Goal: Task Accomplishment & Management: Use online tool/utility

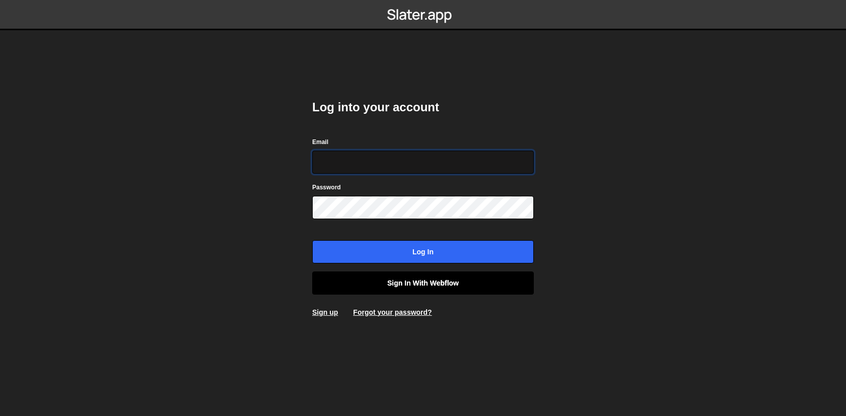
type input "axel@studioelias.fr"
click at [369, 289] on link "Sign in with Webflow" at bounding box center [423, 283] width 222 height 23
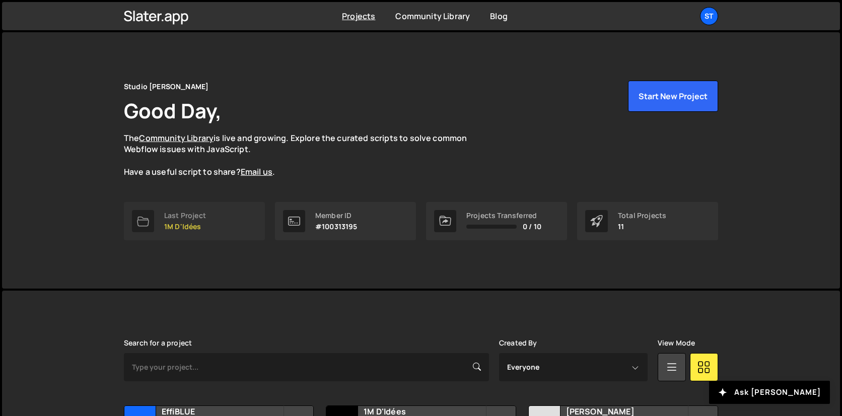
click at [193, 213] on div "Last Project" at bounding box center [185, 216] width 42 height 8
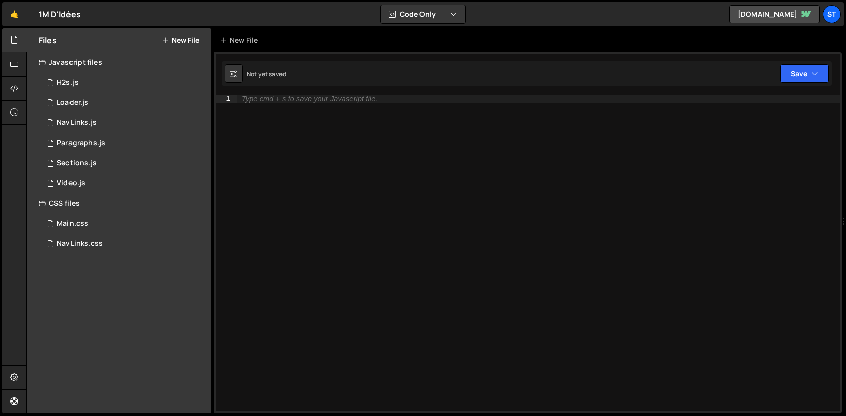
click at [193, 39] on button "New File" at bounding box center [181, 40] width 38 height 8
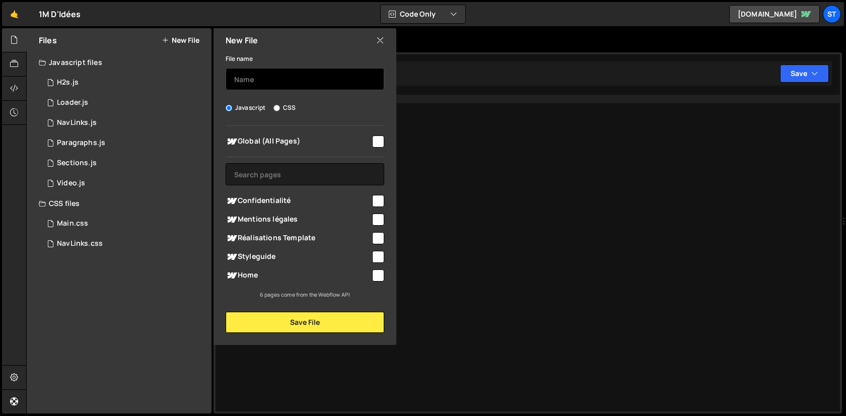
click at [294, 87] on input "text" at bounding box center [305, 79] width 159 height 22
type input "Home"
click at [375, 283] on div "Home" at bounding box center [305, 275] width 159 height 19
click at [379, 278] on input "checkbox" at bounding box center [378, 276] width 12 height 12
checkbox input "true"
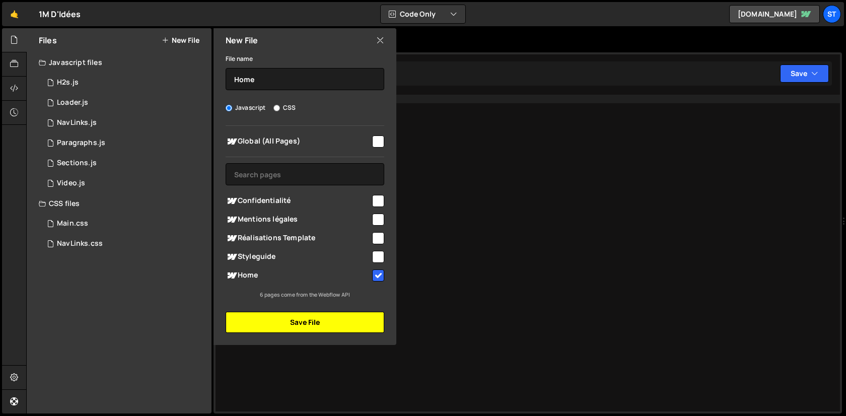
click at [343, 316] on button "Save File" at bounding box center [305, 322] width 159 height 21
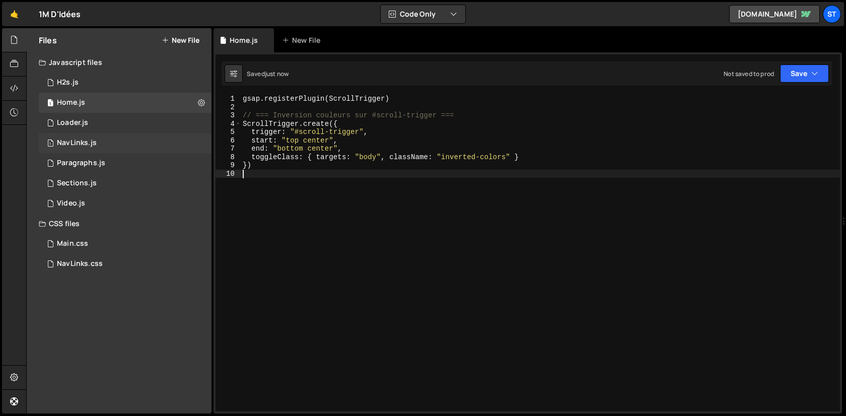
click at [129, 139] on div "1 NavLinks.js 0" at bounding box center [125, 143] width 173 height 20
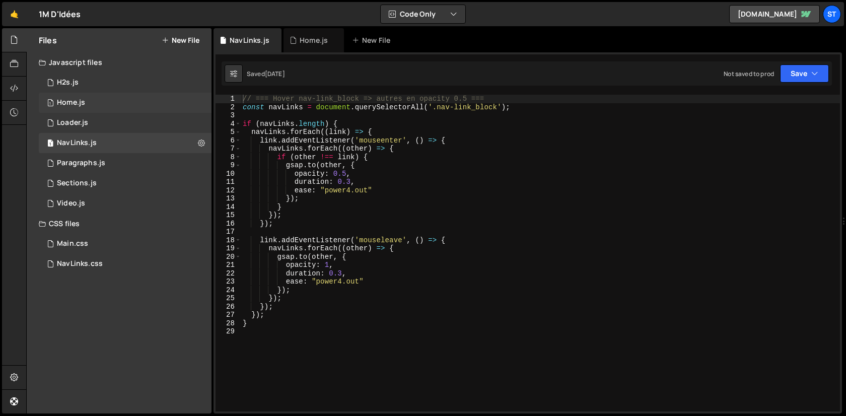
click at [100, 105] on div "1 Home.js 0" at bounding box center [125, 103] width 173 height 20
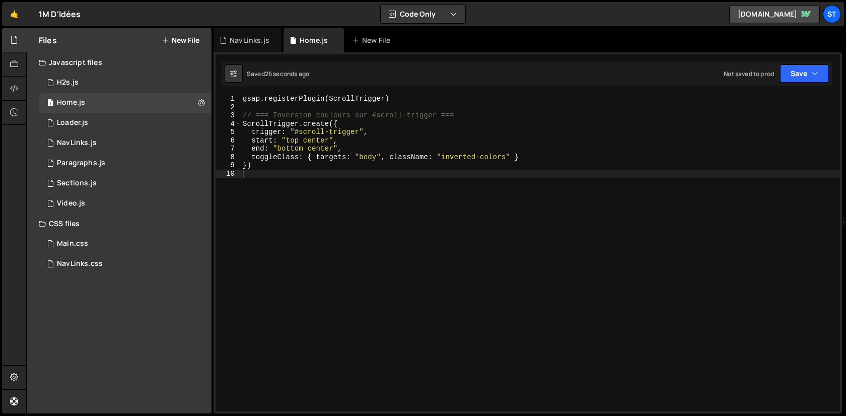
click at [434, 190] on div "gsap . registerPlugin ( ScrollTrigger ) // === Inversion couleurs sur #scroll-t…" at bounding box center [541, 262] width 600 height 334
type textarea "})"
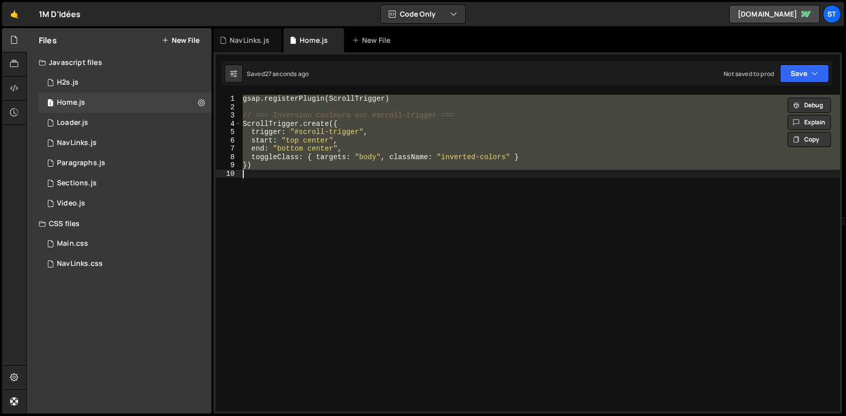
paste textarea
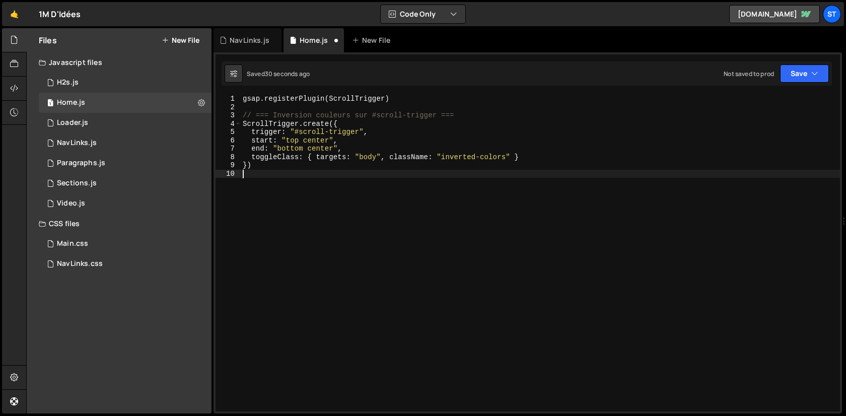
type textarea "})"
paste textarea
click at [105, 167] on div "1 Paragraphs.js 0" at bounding box center [125, 163] width 173 height 20
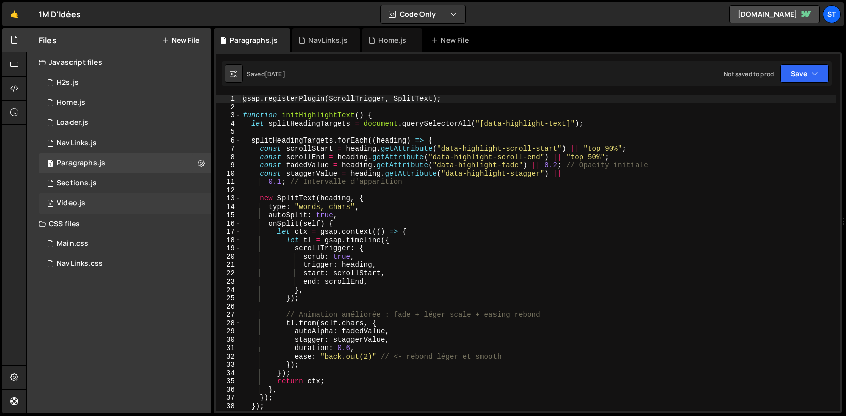
click at [105, 197] on div "0 Video.js 0" at bounding box center [125, 203] width 173 height 20
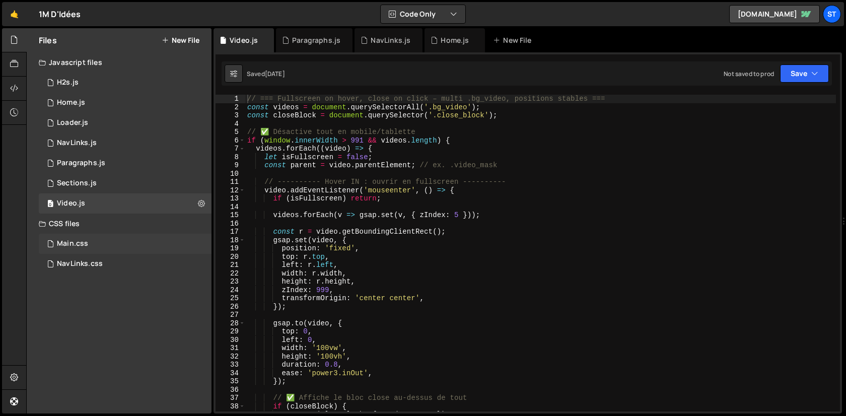
click at [102, 243] on div "Main.css 0" at bounding box center [125, 244] width 173 height 20
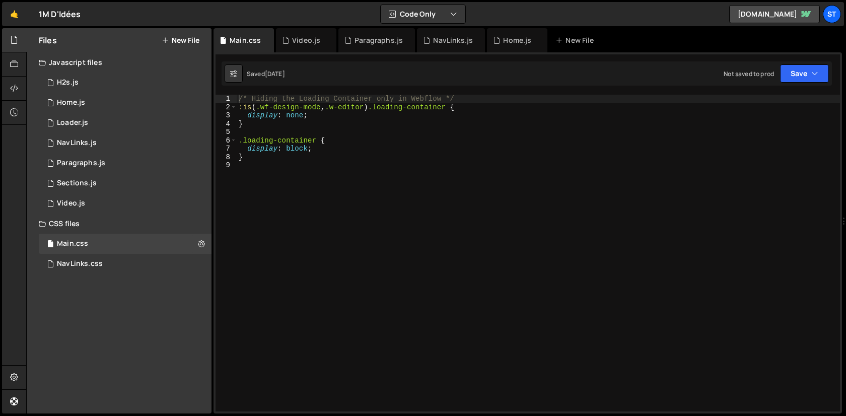
click at [406, 243] on div "/* Hiding the Loading Container only in Webflow */ :is ( .wf-design-mode , .w-e…" at bounding box center [539, 262] width 604 height 334
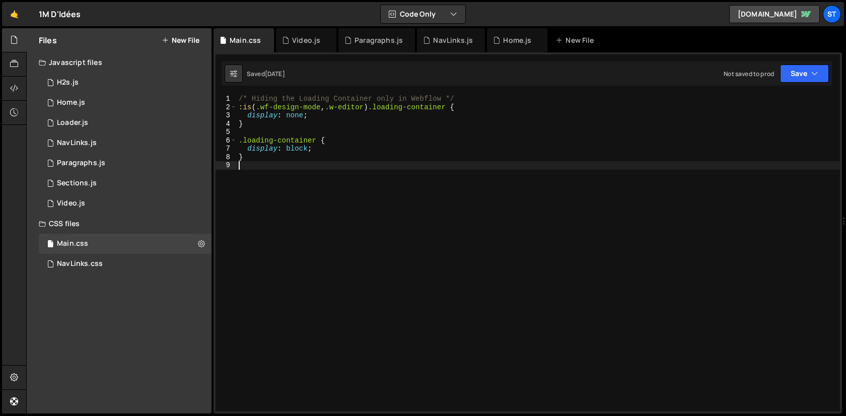
paste textarea "}"
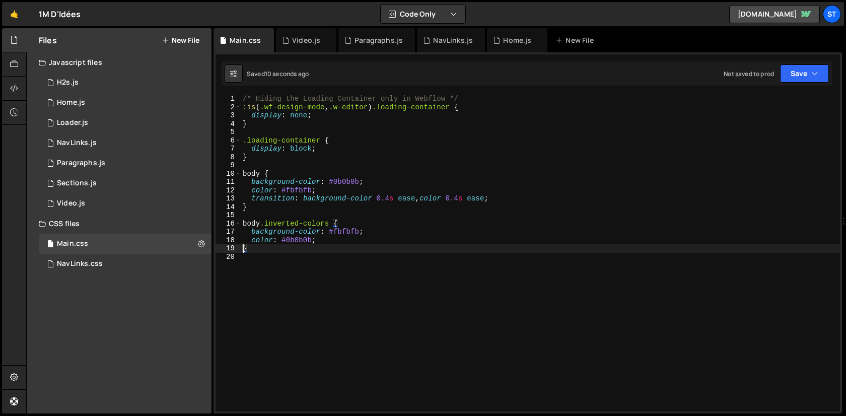
click at [323, 116] on div "/* Hiding the Loading Container only in Webflow */ :is ( .wf-design-mode , .w-e…" at bounding box center [541, 262] width 600 height 334
type textarea "display: none;"
click at [509, 48] on div "Home.js" at bounding box center [517, 40] width 60 height 24
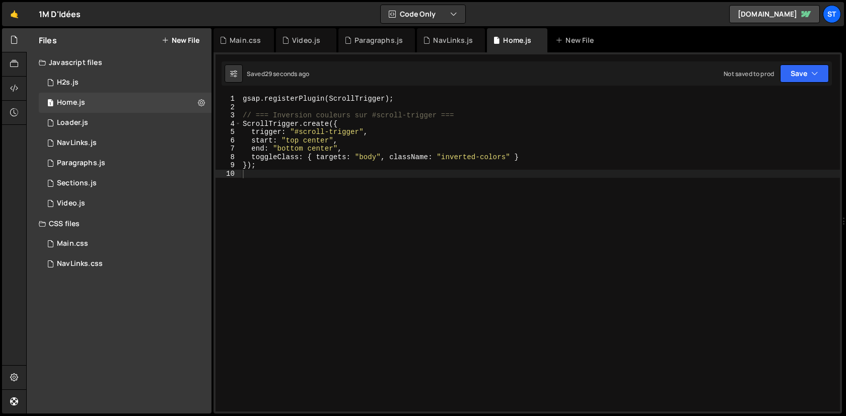
click at [442, 162] on div "gsap . registerPlugin ( ScrollTrigger ) ; // === Inversion couleurs sur #scroll…" at bounding box center [541, 262] width 600 height 334
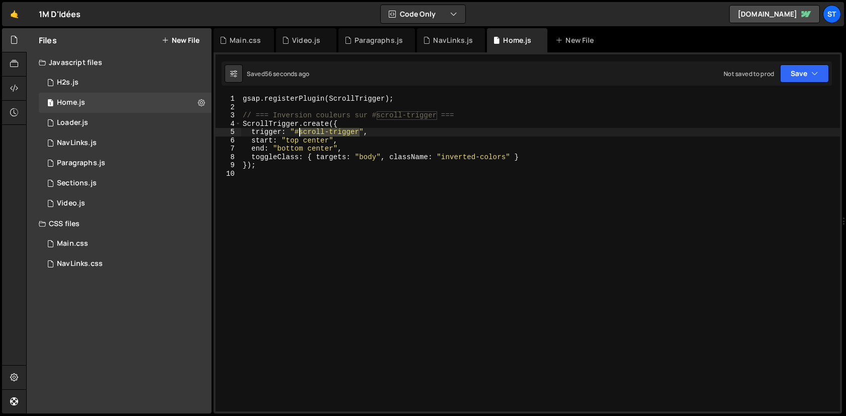
drag, startPoint x: 358, startPoint y: 132, endPoint x: 300, endPoint y: 133, distance: 58.0
click at [300, 133] on div "gsap . registerPlugin ( ScrollTrigger ) ; // === Inversion couleurs sur #scroll…" at bounding box center [541, 262] width 600 height 334
paste textarea "trigger-scroll"
type textarea "trigger: "#trigger-scroll","
click at [81, 243] on div "Main.css" at bounding box center [72, 243] width 31 height 9
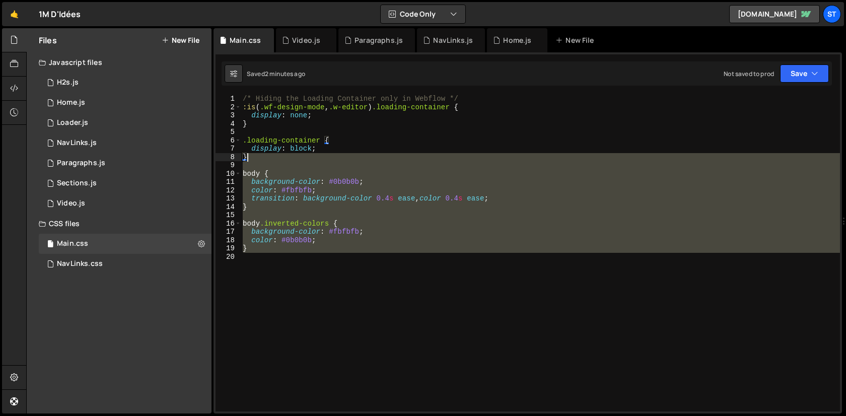
drag, startPoint x: 368, startPoint y: 265, endPoint x: 288, endPoint y: 158, distance: 133.5
click at [288, 158] on div "/* Hiding the Loading Container only in Webflow */ :is ( .wf-design-mode , .w-e…" at bounding box center [541, 262] width 600 height 334
type textarea "}"
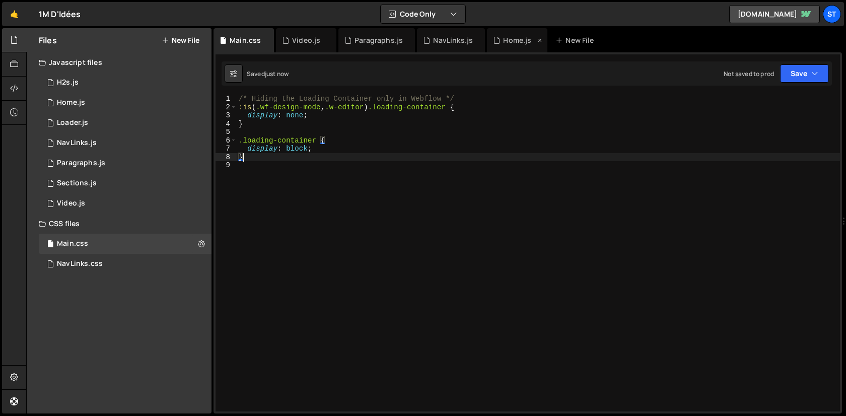
click at [523, 45] on div "Home.js" at bounding box center [517, 40] width 60 height 24
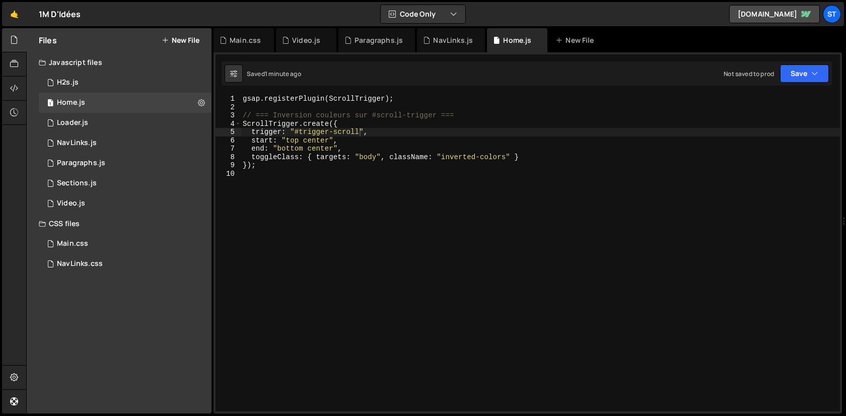
click at [402, 149] on div "gsap . registerPlugin ( ScrollTrigger ) ; // === Inversion couleurs sur #scroll…" at bounding box center [541, 262] width 600 height 334
type textarea "});"
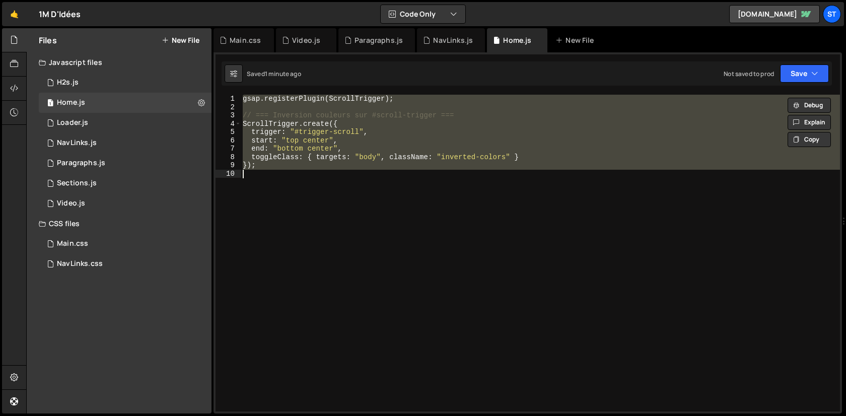
paste textarea
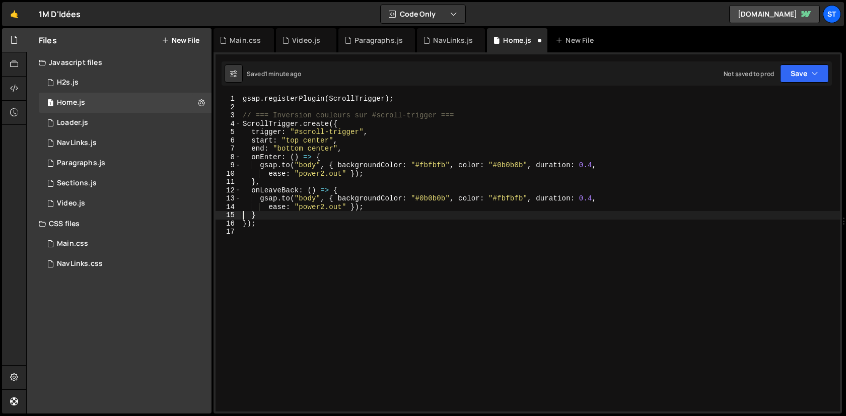
type textarea "}"
click at [388, 230] on div "gsap . registerPlugin ( ScrollTrigger ) ; // === Inversion couleurs sur #scroll…" at bounding box center [541, 262] width 600 height 334
type textarea "});"
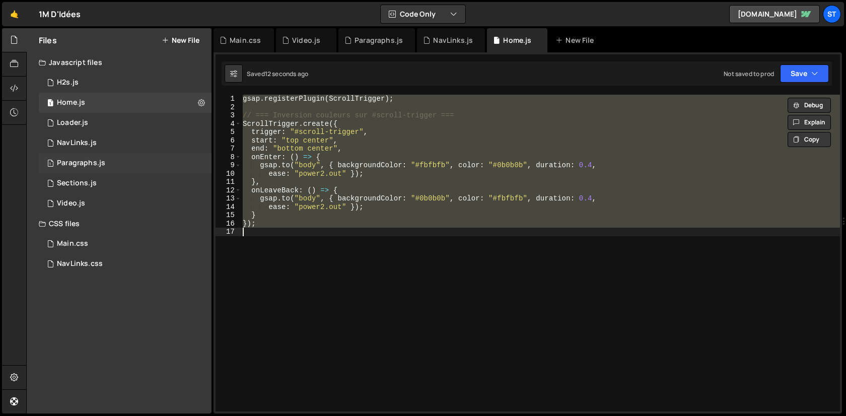
click at [112, 165] on div "1 Paragraphs.js 0" at bounding box center [125, 163] width 173 height 20
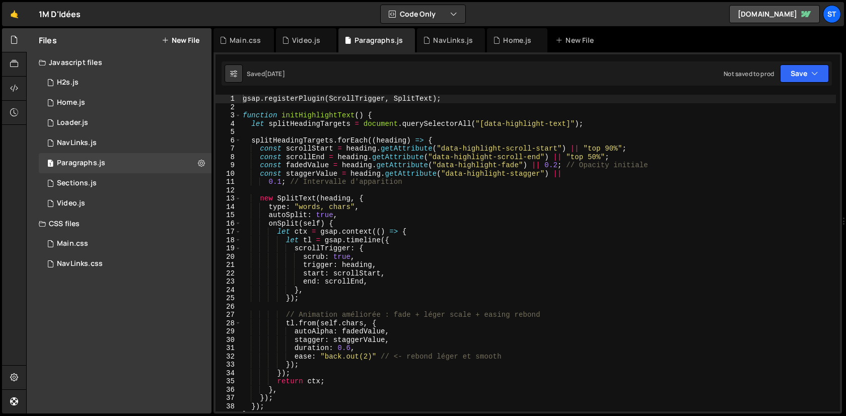
scroll to position [195, 0]
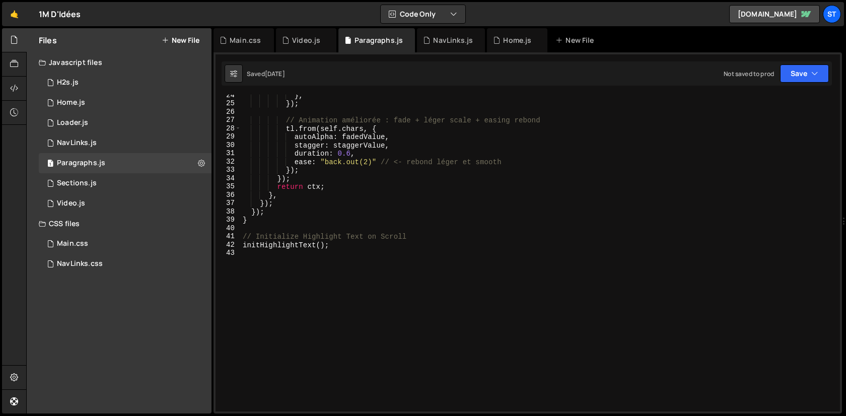
click at [354, 325] on div "} , }) ; // Animation améliorée : fade + léger scale + easing rebond tl . from …" at bounding box center [539, 258] width 596 height 334
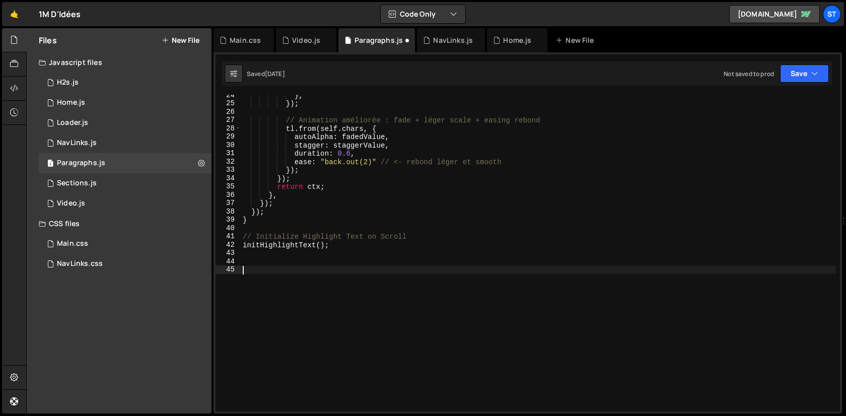
paste textarea "backgroundColor: "#0b0b0b","
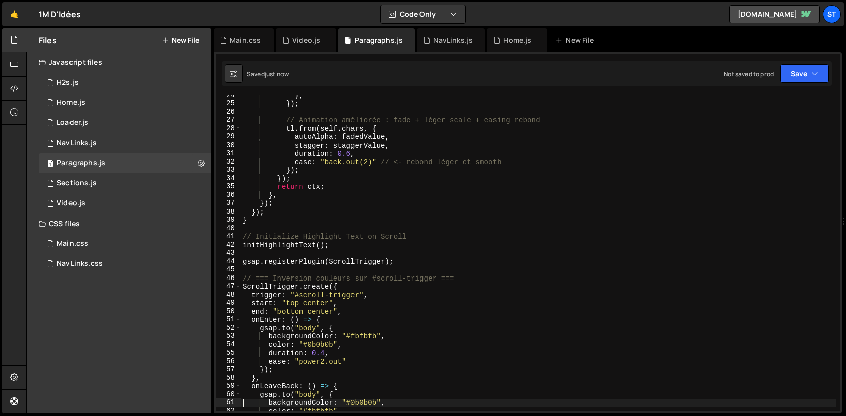
type textarea "backgroundColor: "#0b0b0b","
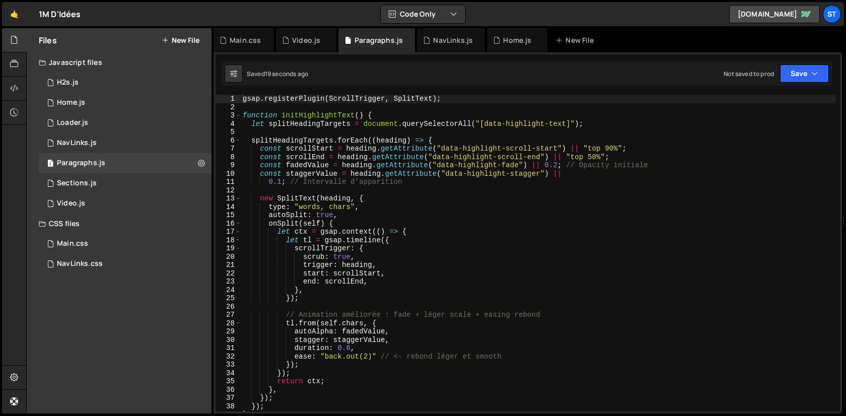
click at [379, 197] on div "gsap . registerPlugin ( ScrollTrigger , SplitText ) ; function initHighlightTex…" at bounding box center [539, 262] width 596 height 334
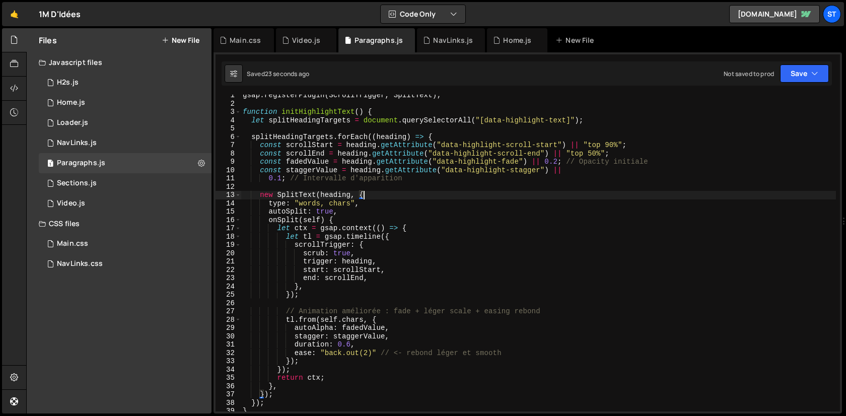
scroll to position [280, 0]
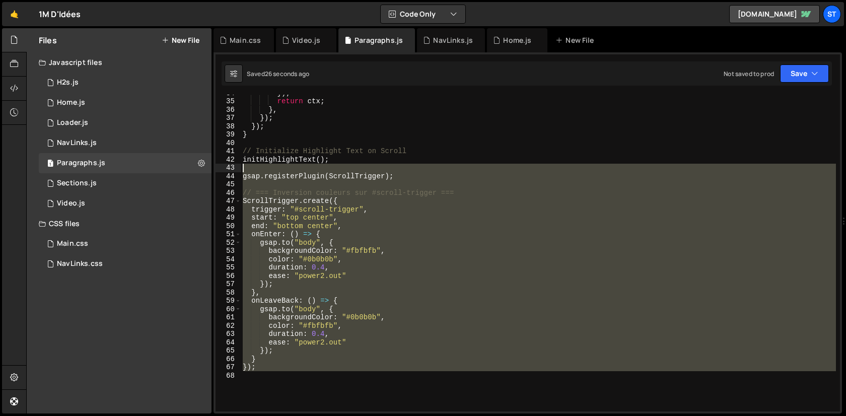
drag, startPoint x: 341, startPoint y: 379, endPoint x: 317, endPoint y: 171, distance: 209.4
click at [317, 171] on div "}) ; return ctx ; } , }) ; }) ; } // Initialize Highlight Text on Scroll initHi…" at bounding box center [539, 256] width 596 height 334
type textarea "gsap.registerPlugin(ScrollTrigger);"
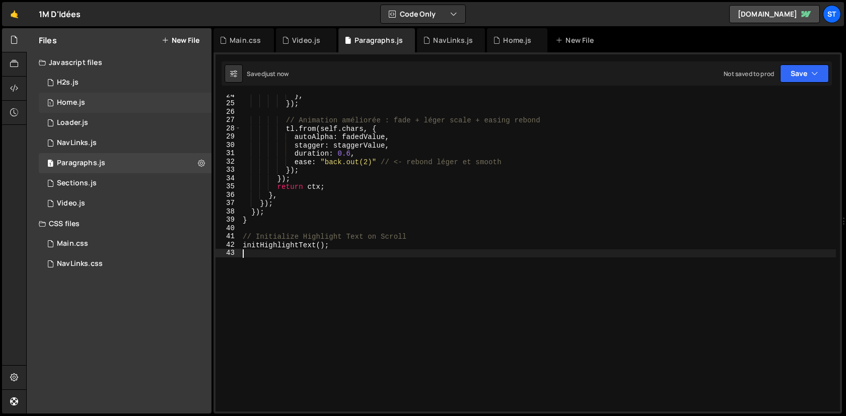
click at [191, 104] on div "1 Home.js 0" at bounding box center [125, 103] width 173 height 20
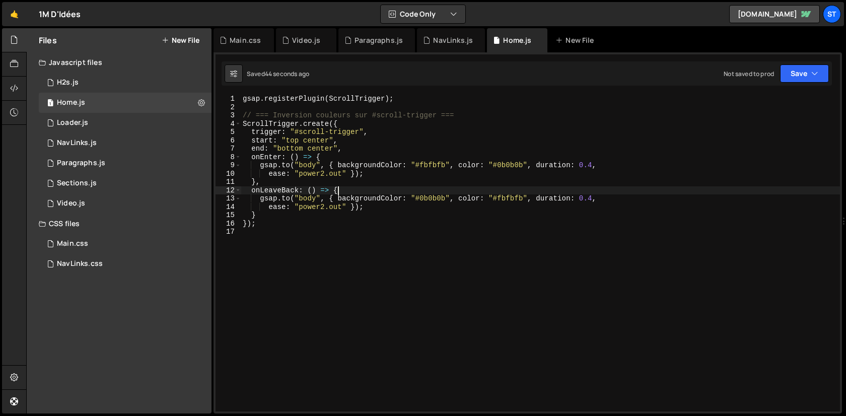
click at [368, 190] on div "gsap . registerPlugin ( ScrollTrigger ) ; // === Inversion couleurs sur #scroll…" at bounding box center [541, 262] width 600 height 334
type textarea "});"
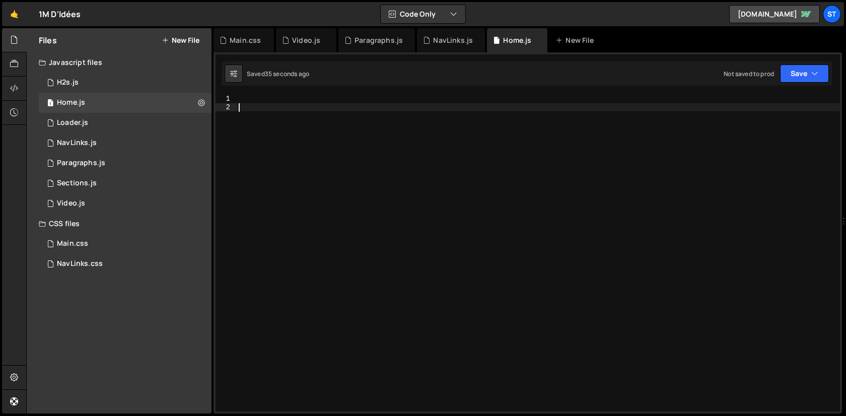
click at [388, 192] on div at bounding box center [539, 262] width 604 height 334
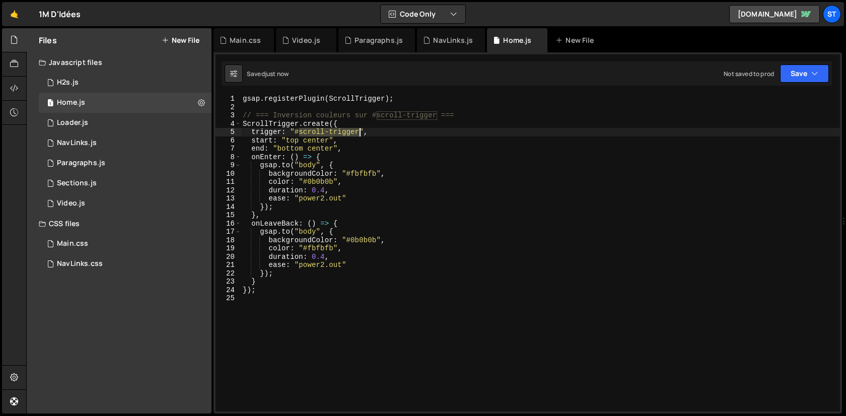
drag, startPoint x: 301, startPoint y: 132, endPoint x: 358, endPoint y: 132, distance: 56.4
click at [358, 132] on div "gsap . registerPlugin ( ScrollTrigger ) ; // === Inversion couleurs sur #scroll…" at bounding box center [541, 262] width 600 height 334
click at [330, 131] on div "gsap . registerPlugin ( ScrollTrigger ) ; // === Inversion couleurs sur #scroll…" at bounding box center [541, 253] width 600 height 317
click at [309, 165] on div "gsap . registerPlugin ( ScrollTrigger ) ; // === Inversion couleurs sur #scroll…" at bounding box center [541, 262] width 600 height 334
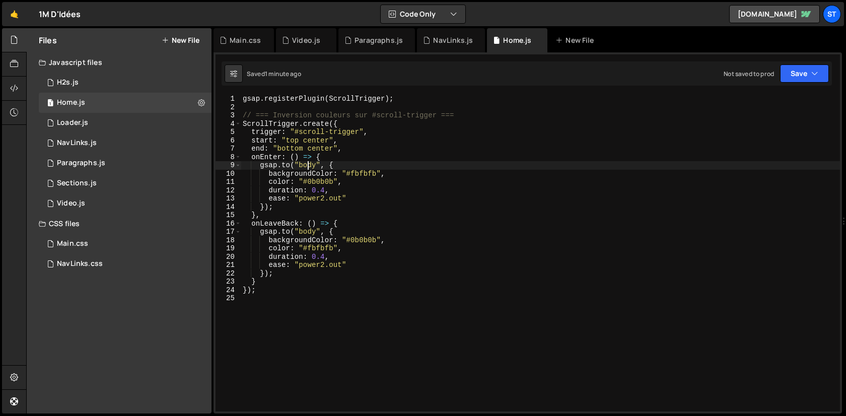
click at [309, 165] on div "gsap . registerPlugin ( ScrollTrigger ) ; // === Inversion couleurs sur #scroll…" at bounding box center [541, 262] width 600 height 334
drag, startPoint x: 305, startPoint y: 164, endPoint x: 355, endPoint y: 167, distance: 50.5
click at [355, 167] on div "gsap . registerPlugin ( ScrollTrigger ) ; // === Inversion couleurs sur #scroll…" at bounding box center [541, 262] width 600 height 334
click at [310, 228] on div "gsap . registerPlugin ( ScrollTrigger ) ; // === Inversion couleurs sur #scroll…" at bounding box center [541, 262] width 600 height 334
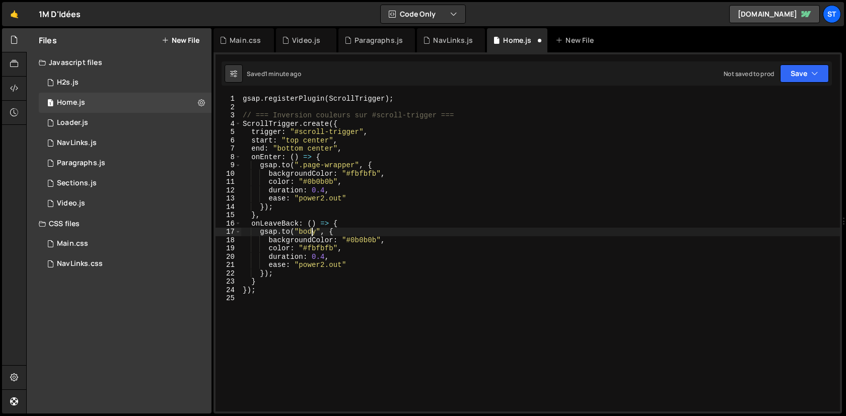
click at [310, 228] on div "gsap . registerPlugin ( ScrollTrigger ) ; // === Inversion couleurs sur #scroll…" at bounding box center [541, 262] width 600 height 334
paste textarea "page-wrapper"
click at [382, 143] on div "gsap . registerPlugin ( ScrollTrigger ) ; // === Inversion couleurs sur #scroll…" at bounding box center [541, 262] width 600 height 334
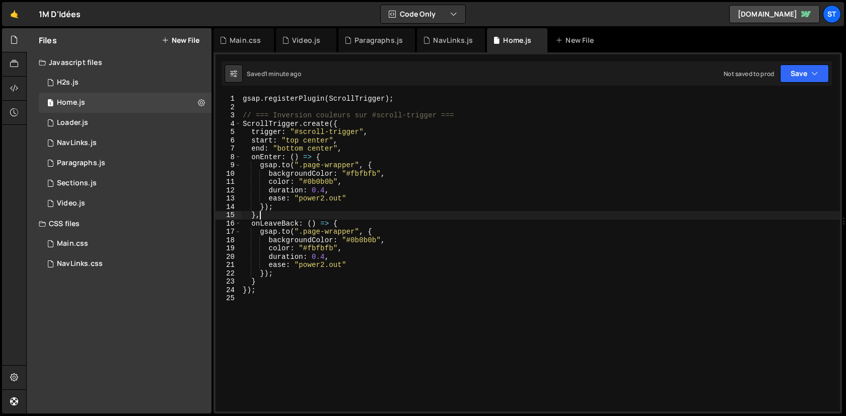
click at [418, 219] on div "gsap . registerPlugin ( ScrollTrigger ) ; // === Inversion couleurs sur #scroll…" at bounding box center [541, 262] width 600 height 334
type textarea "},"
click at [197, 102] on button at bounding box center [201, 103] width 18 height 18
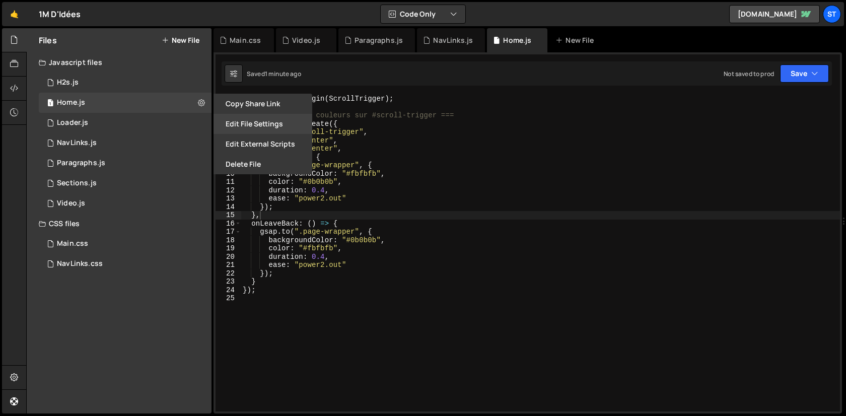
click at [250, 121] on button "Edit File Settings" at bounding box center [263, 124] width 99 height 20
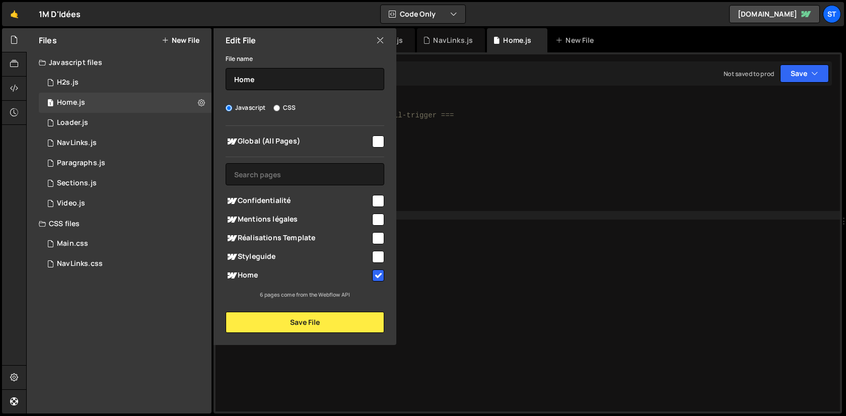
click at [375, 274] on input "checkbox" at bounding box center [378, 276] width 12 height 12
checkbox input "false"
click at [362, 321] on button "Save File" at bounding box center [305, 322] width 159 height 21
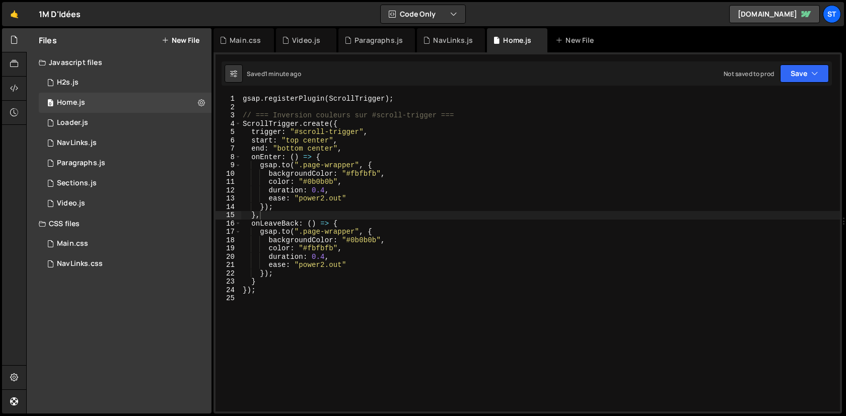
click at [500, 277] on div "gsap . registerPlugin ( ScrollTrigger ) ; // === Inversion couleurs sur #scroll…" at bounding box center [541, 262] width 600 height 334
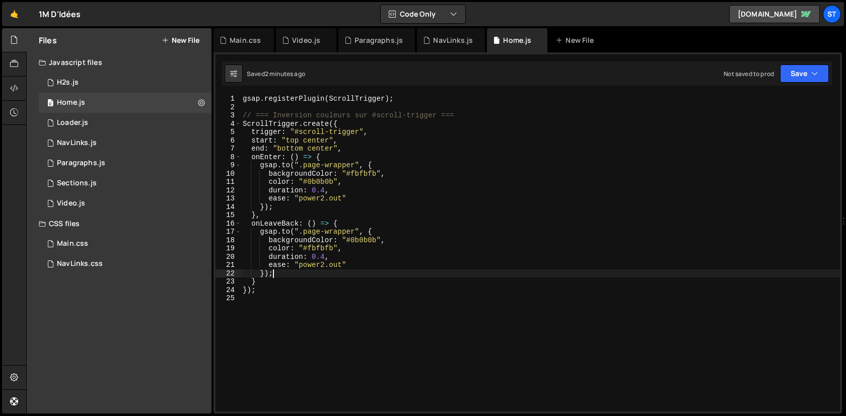
click at [408, 142] on div "gsap . registerPlugin ( ScrollTrigger ) ; // === Inversion couleurs sur #scroll…" at bounding box center [541, 262] width 600 height 334
click at [351, 121] on div "gsap . registerPlugin ( ScrollTrigger ) ; // === Inversion couleurs sur #scroll…" at bounding box center [541, 262] width 600 height 334
type textarea "ScrollTrigger.create({"
